Goal: Information Seeking & Learning: Learn about a topic

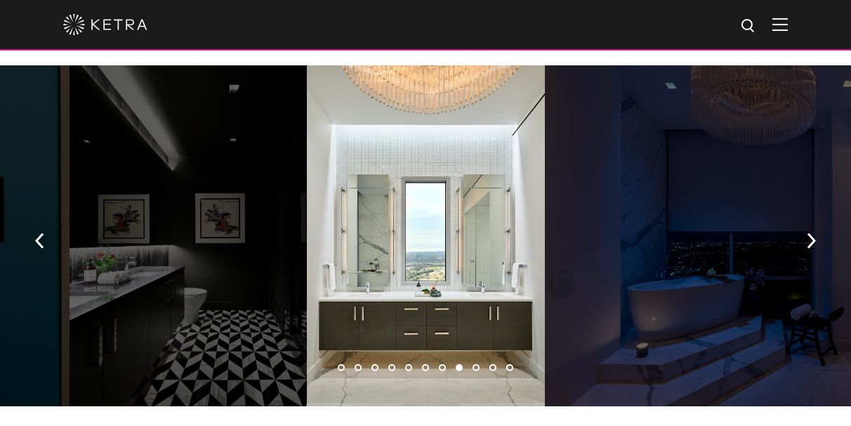
scroll to position [1928, 0]
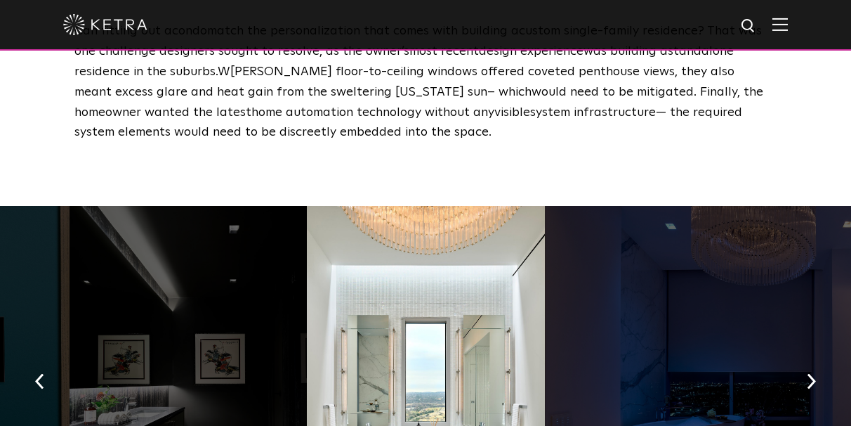
click at [787, 23] on img at bounding box center [779, 24] width 15 height 13
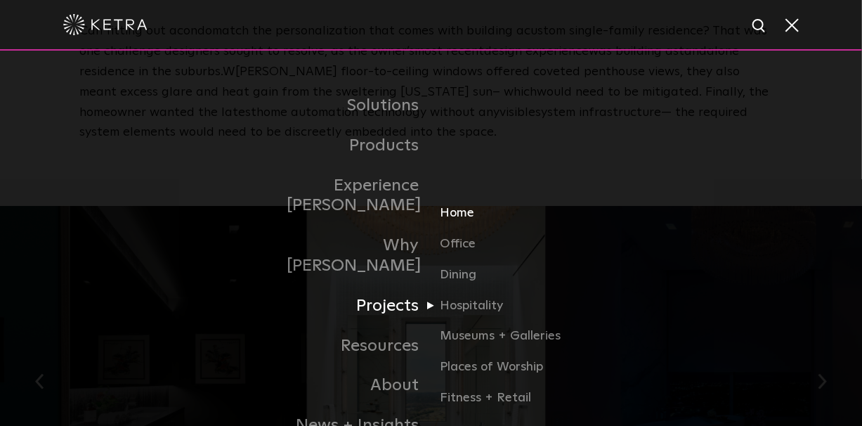
click at [464, 203] on link "Home" at bounding box center [507, 218] width 135 height 31
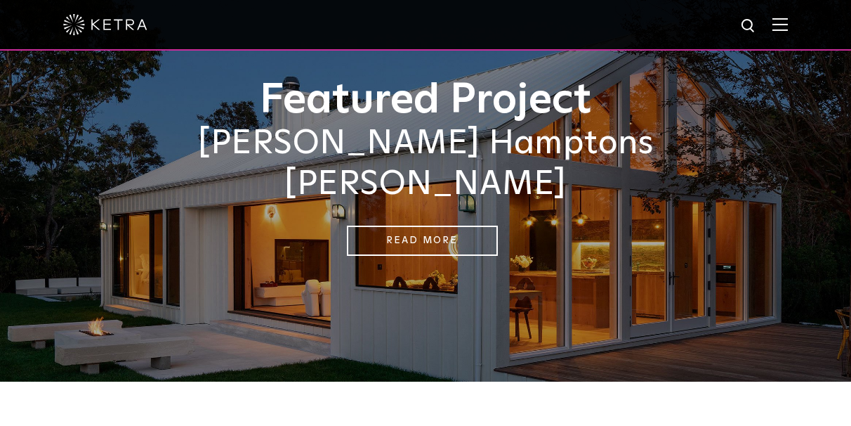
scroll to position [140, 0]
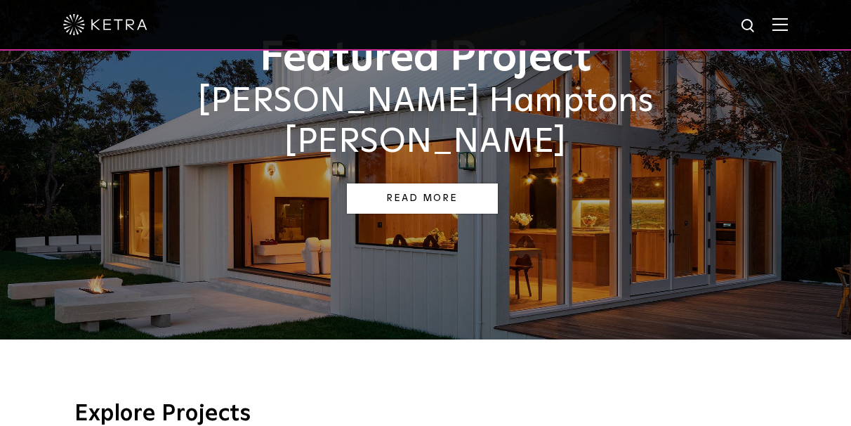
click at [439, 183] on link "Read More" at bounding box center [422, 198] width 151 height 30
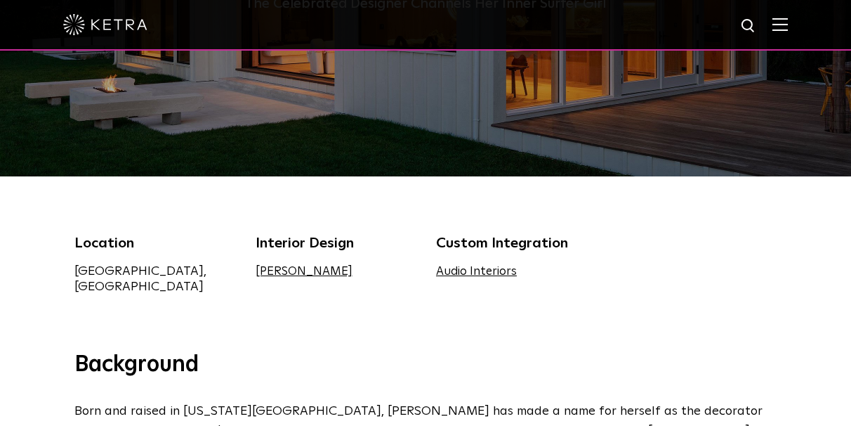
scroll to position [281, 0]
